Goal: Task Accomplishment & Management: Use online tool/utility

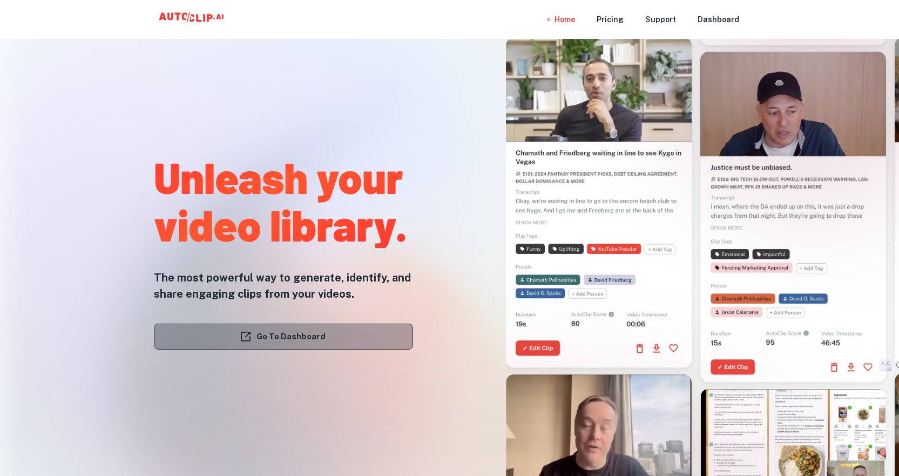
click at [277, 342] on link "Go To Dashboard" at bounding box center [283, 336] width 259 height 26
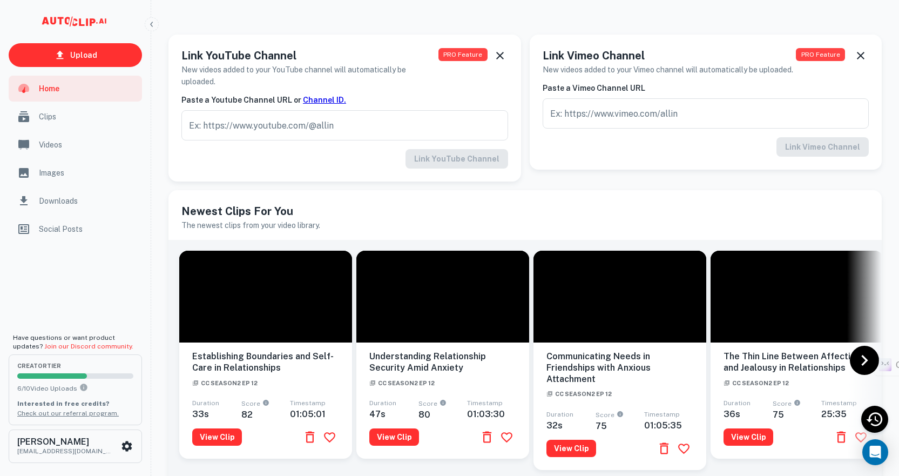
click at [43, 114] on span "Clips" at bounding box center [87, 117] width 97 height 12
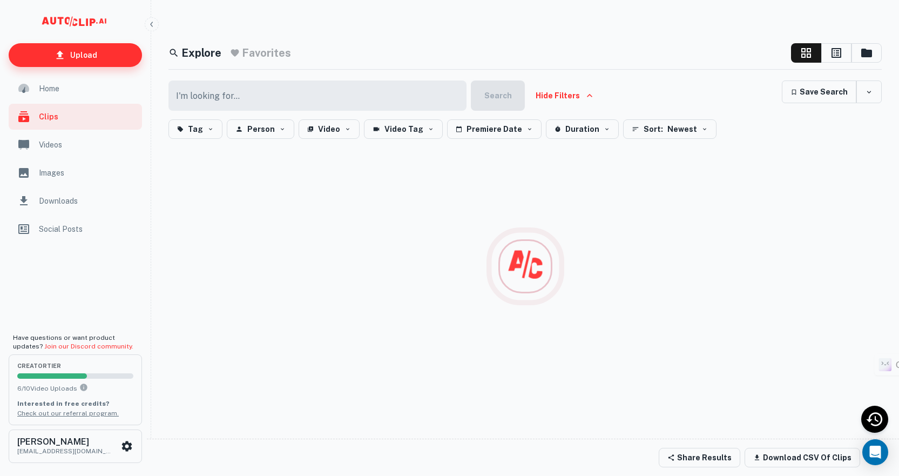
click at [62, 64] on link "Upload" at bounding box center [75, 55] width 133 height 24
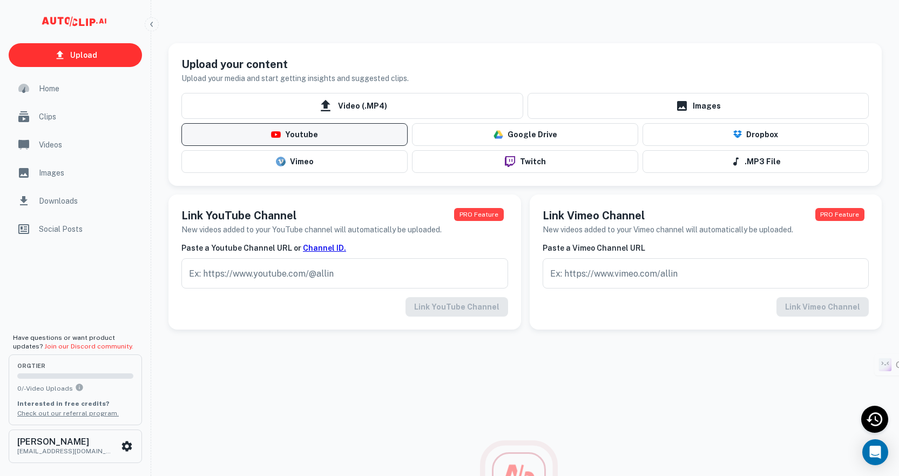
click at [335, 134] on button "Youtube" at bounding box center [294, 134] width 226 height 23
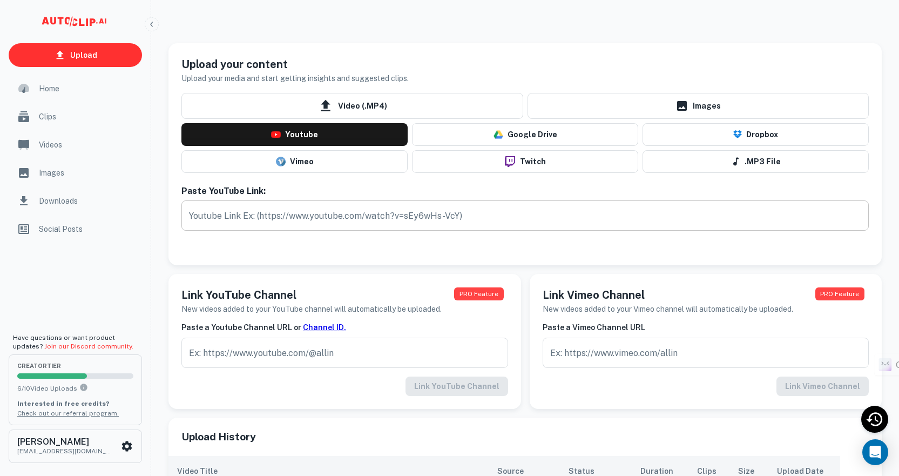
click at [281, 215] on input "text" at bounding box center [524, 215] width 687 height 30
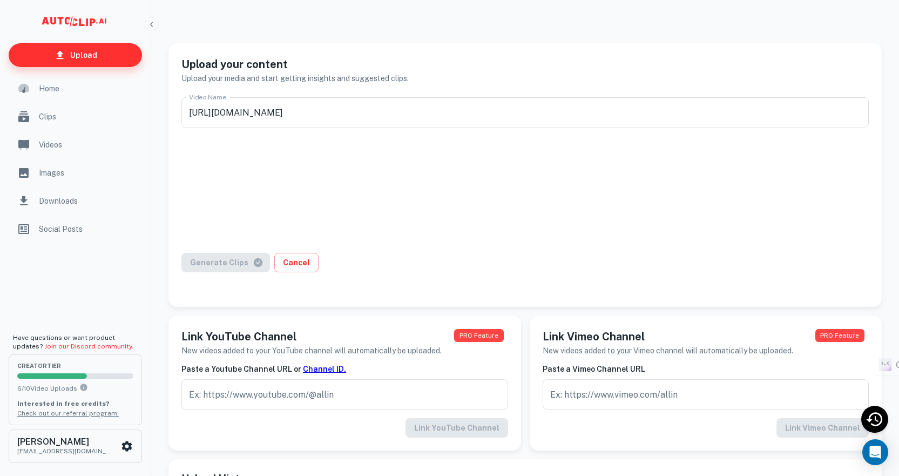
click at [80, 62] on link "Upload" at bounding box center [75, 55] width 133 height 24
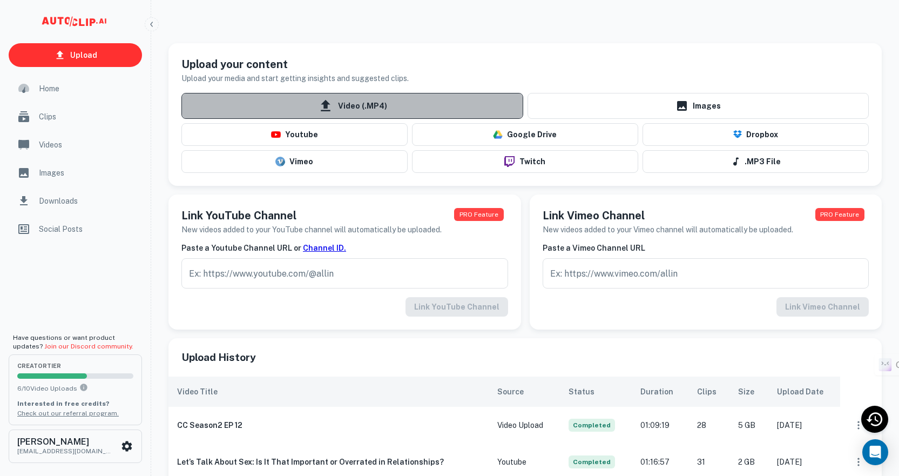
click at [369, 111] on span "Video (.MP4)" at bounding box center [352, 106] width 342 height 26
click at [0, 0] on input "Video (.MP4)" at bounding box center [0, 0] width 0 height 0
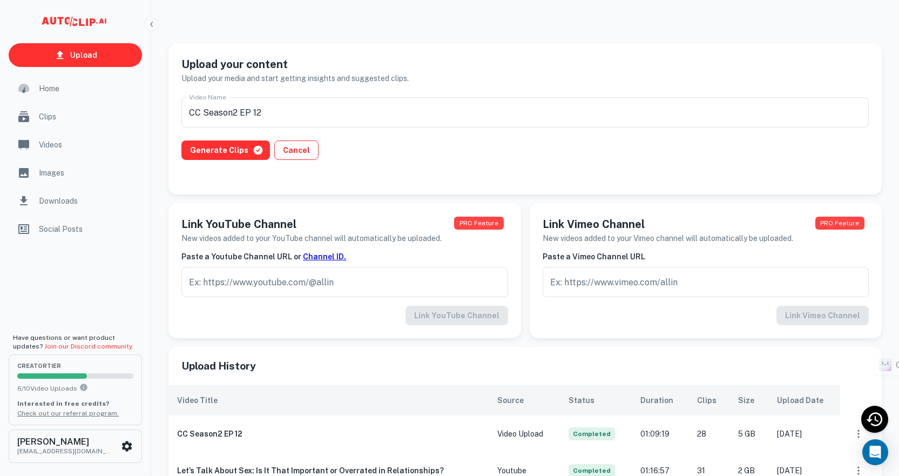
click at [292, 153] on button "Cancel" at bounding box center [296, 149] width 44 height 19
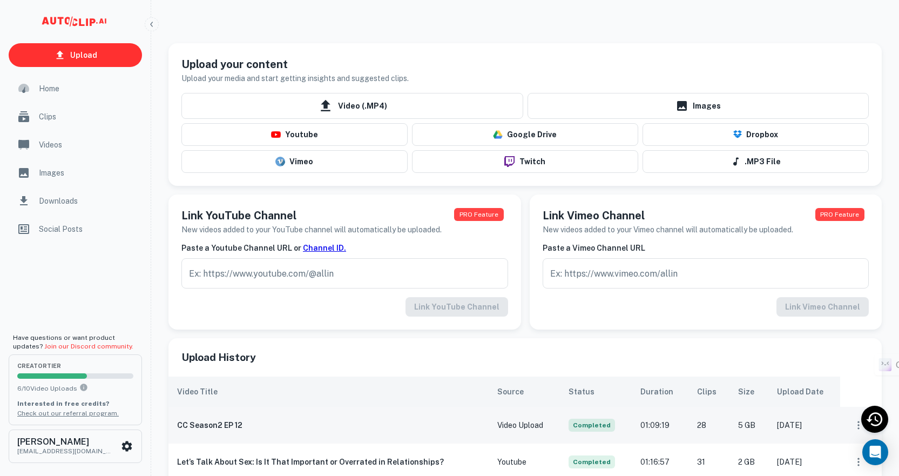
click at [528, 423] on td "Video Upload" at bounding box center [523, 424] width 71 height 37
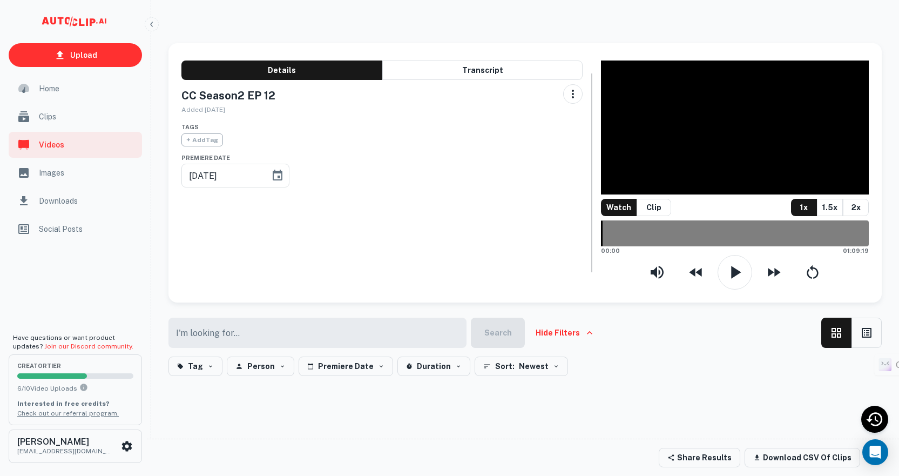
click at [44, 116] on span "Clips" at bounding box center [87, 117] width 97 height 12
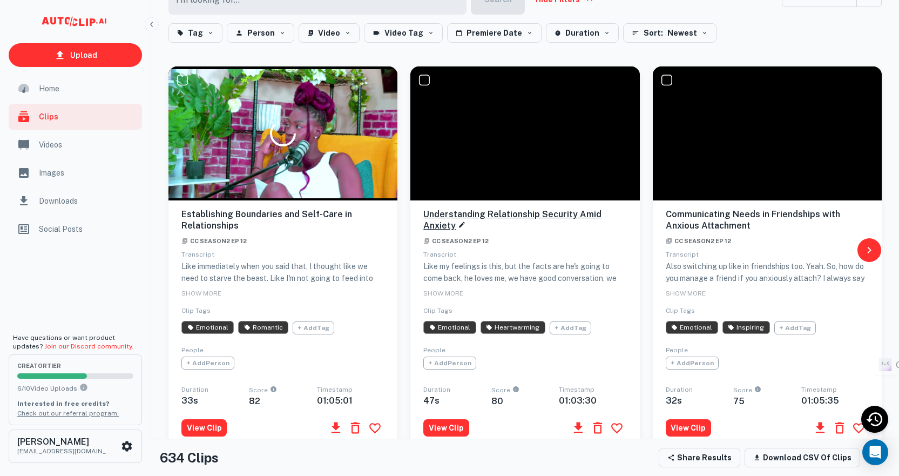
scroll to position [108, 0]
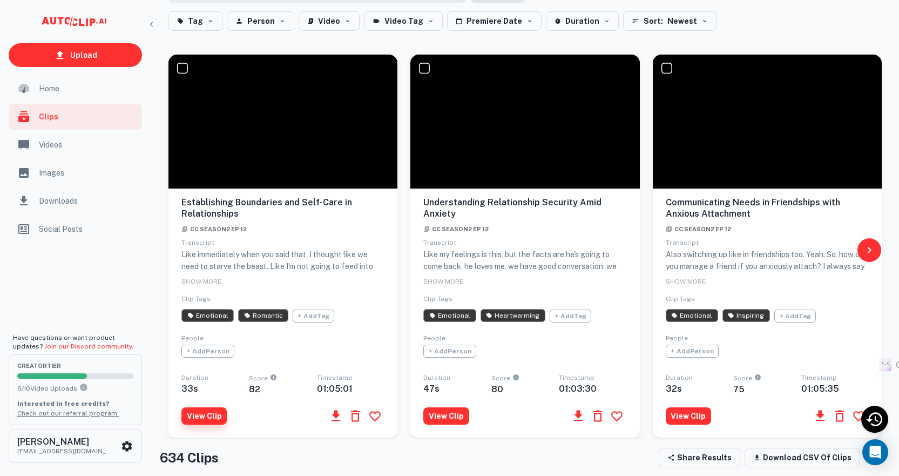
click at [219, 412] on button "View Clip" at bounding box center [203, 415] width 45 height 17
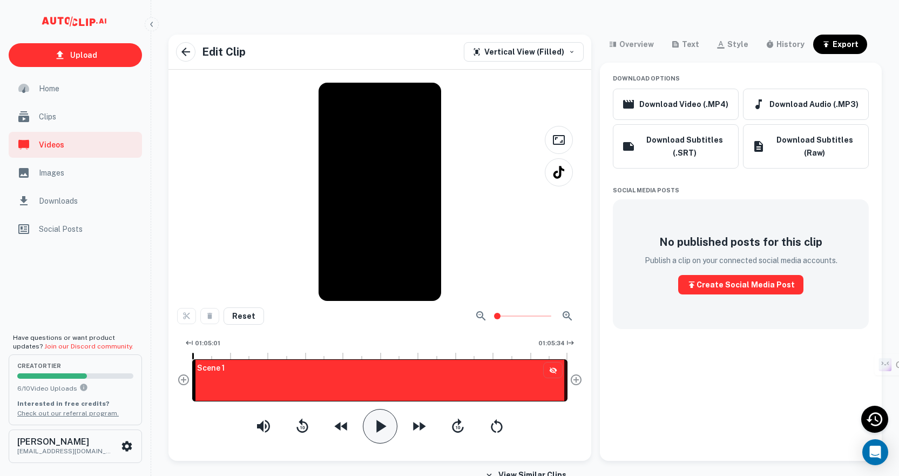
click at [385, 428] on icon "button" at bounding box center [380, 426] width 22 height 22
click at [636, 43] on div "overview" at bounding box center [636, 44] width 35 height 13
